Goal: Task Accomplishment & Management: Use online tool/utility

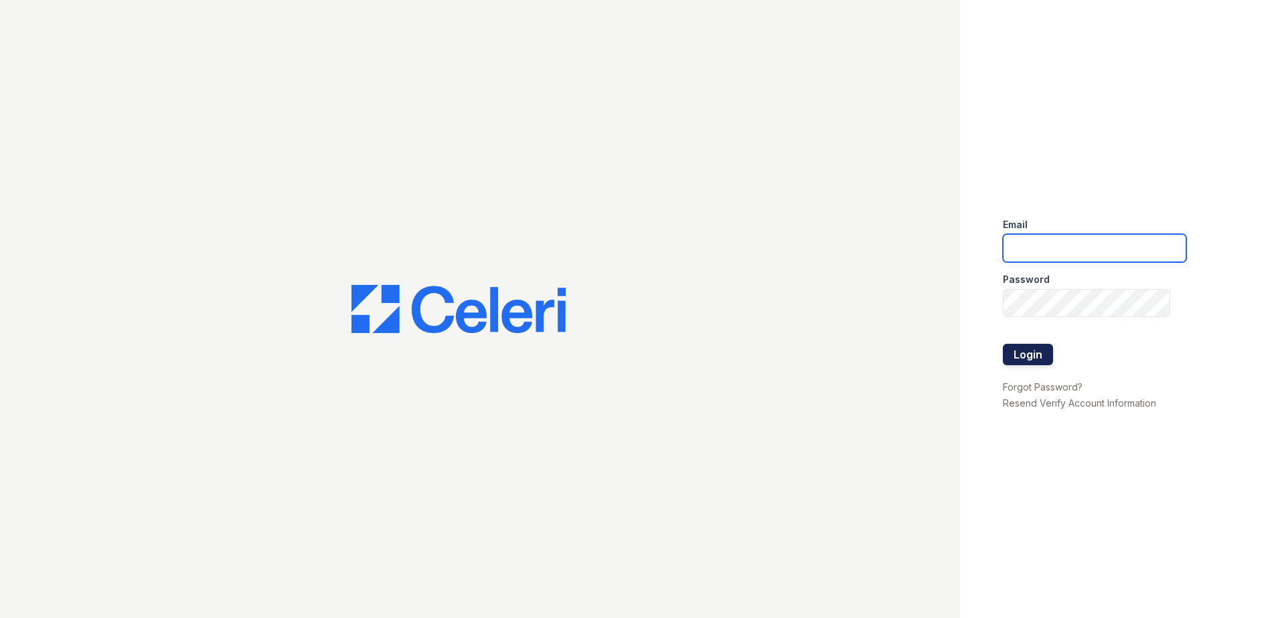
type input "[EMAIL_ADDRESS][DOMAIN_NAME]"
click at [1030, 349] on button "Login" at bounding box center [1028, 354] width 50 height 21
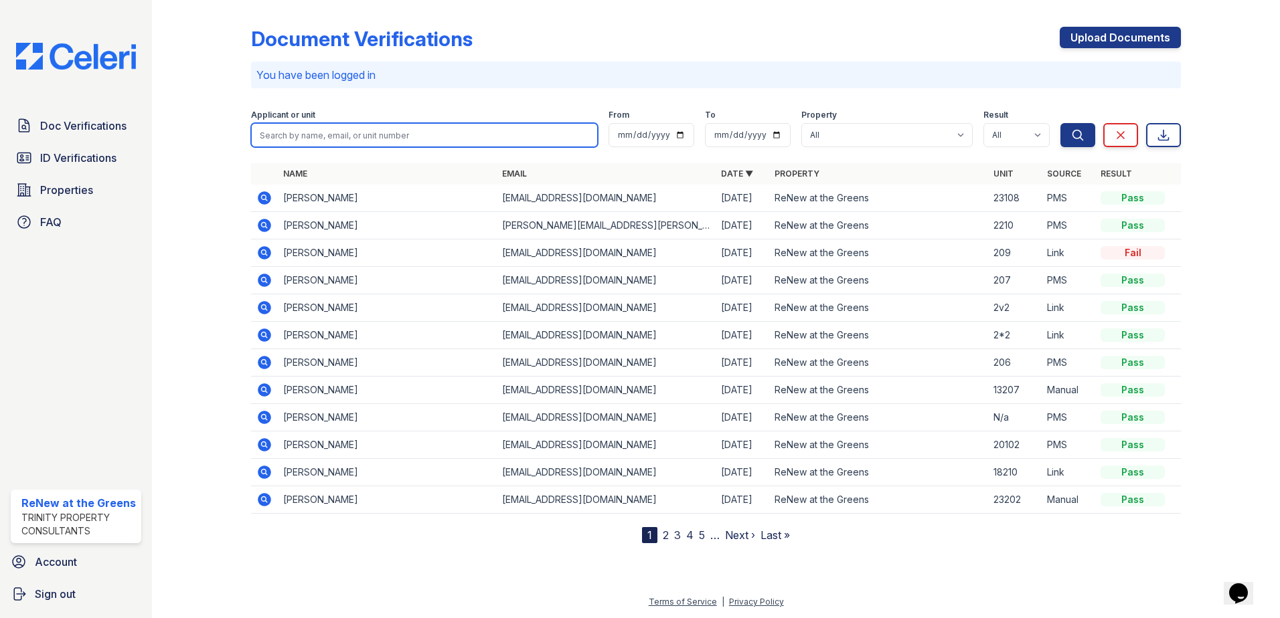
click at [339, 133] on input "search" at bounding box center [424, 135] width 347 height 24
type input "skyler"
click at [1060, 123] on button "Search" at bounding box center [1077, 135] width 35 height 24
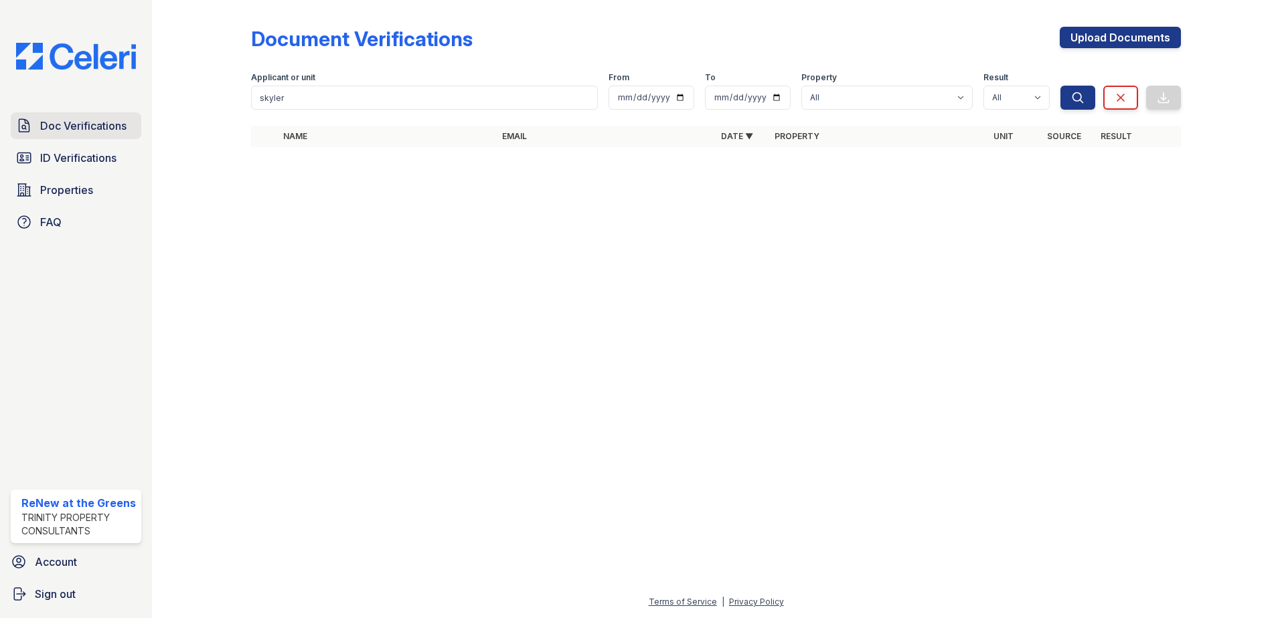
click at [98, 132] on span "Doc Verifications" at bounding box center [83, 126] width 86 height 16
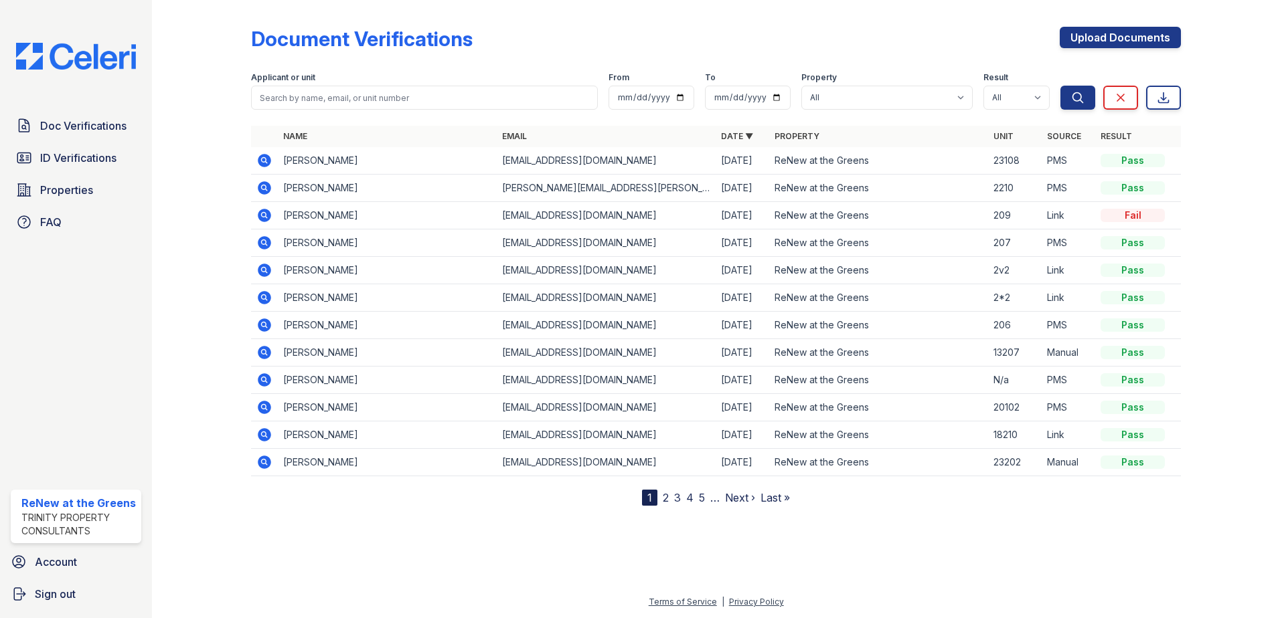
click at [265, 215] on icon at bounding box center [263, 214] width 3 height 3
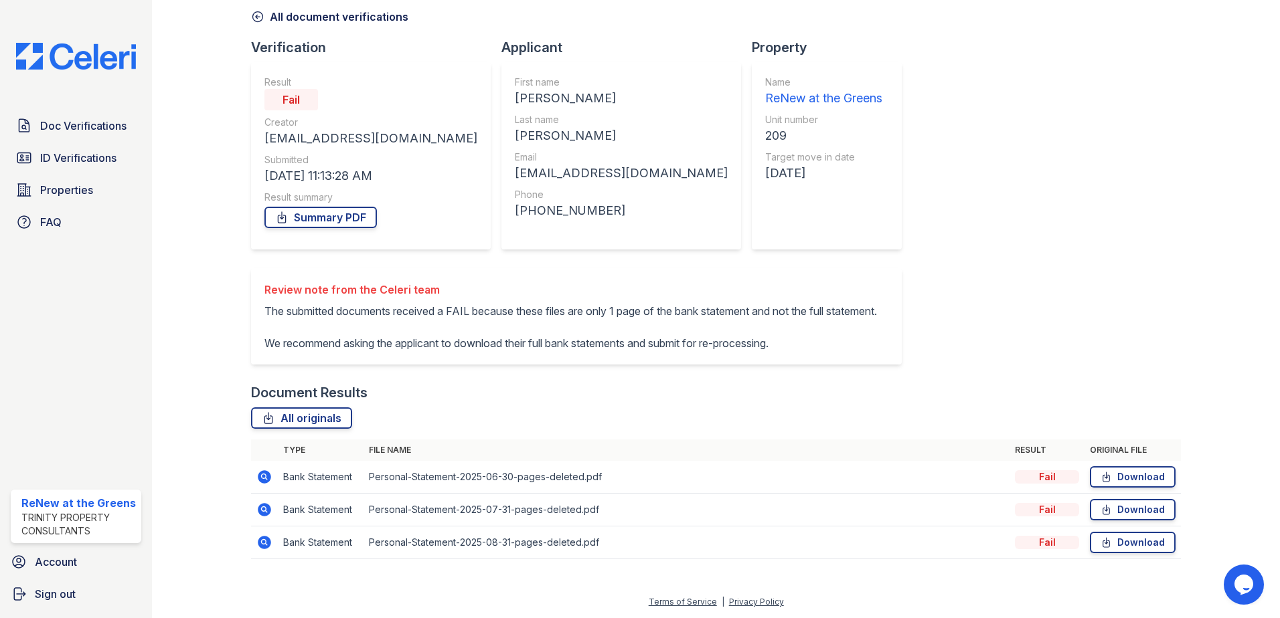
scroll to position [93, 0]
click at [1137, 474] on link "Download" at bounding box center [1133, 477] width 86 height 21
click at [69, 127] on span "Doc Verifications" at bounding box center [83, 126] width 86 height 16
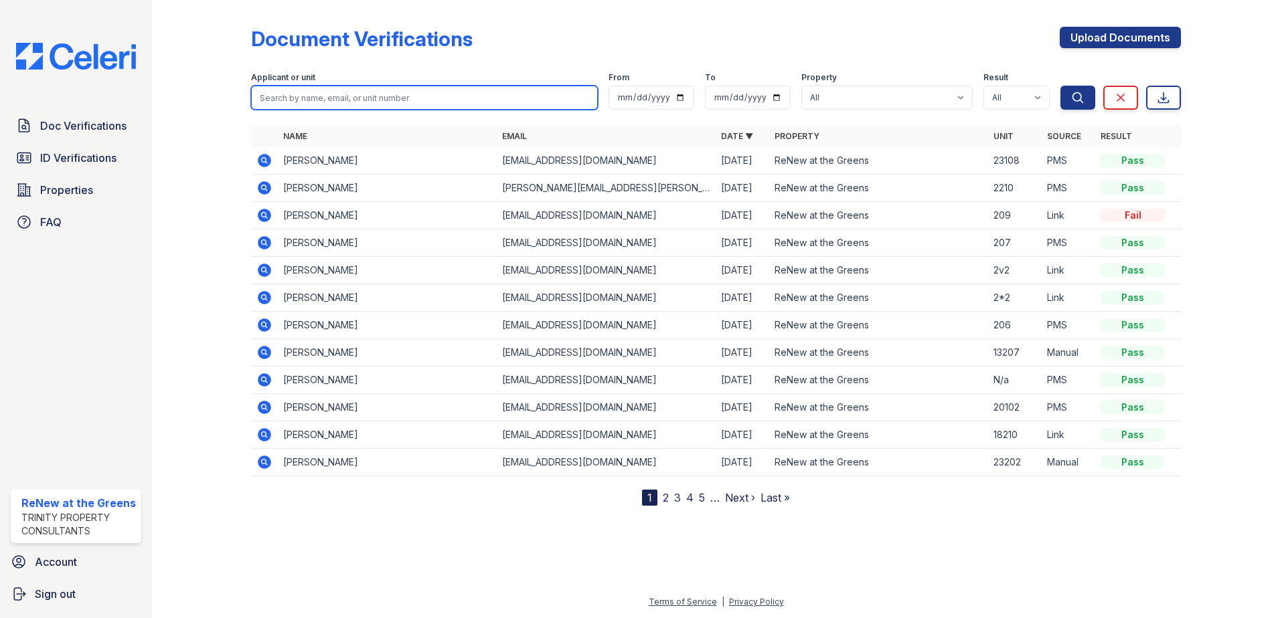
click at [344, 100] on input "search" at bounding box center [424, 98] width 347 height 24
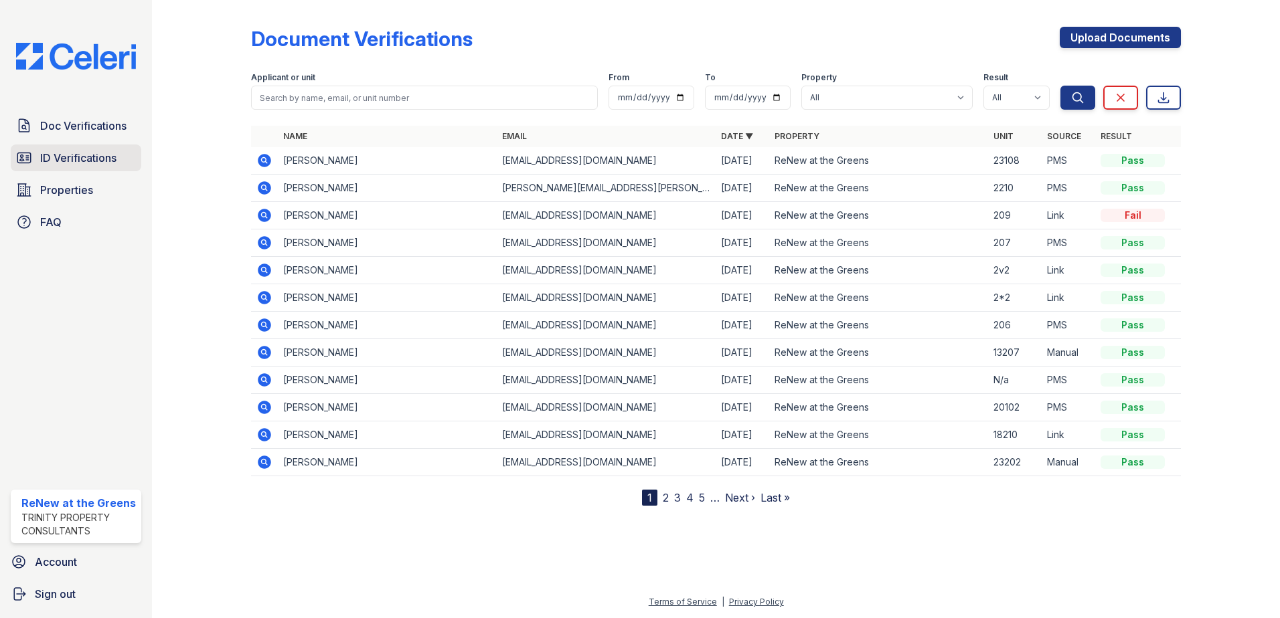
click at [106, 163] on span "ID Verifications" at bounding box center [78, 158] width 76 height 16
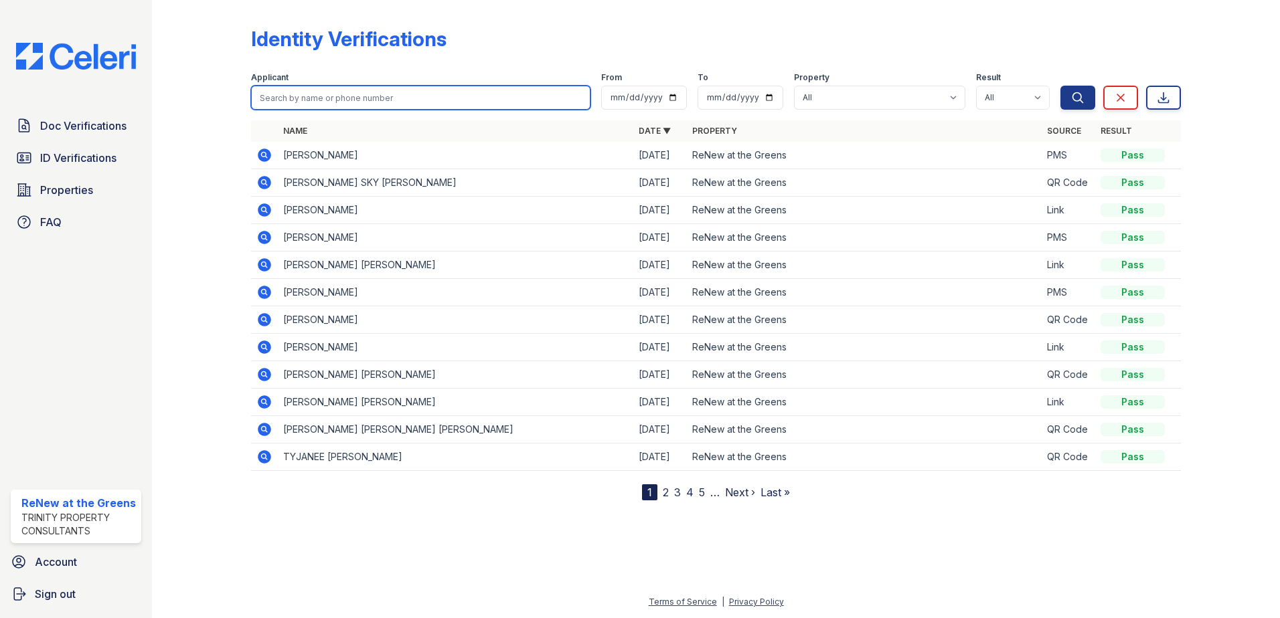
click at [417, 100] on input "search" at bounding box center [420, 98] width 339 height 24
type input "skyler"
click at [1060, 86] on button "Search" at bounding box center [1077, 98] width 35 height 24
